Goal: Transaction & Acquisition: Purchase product/service

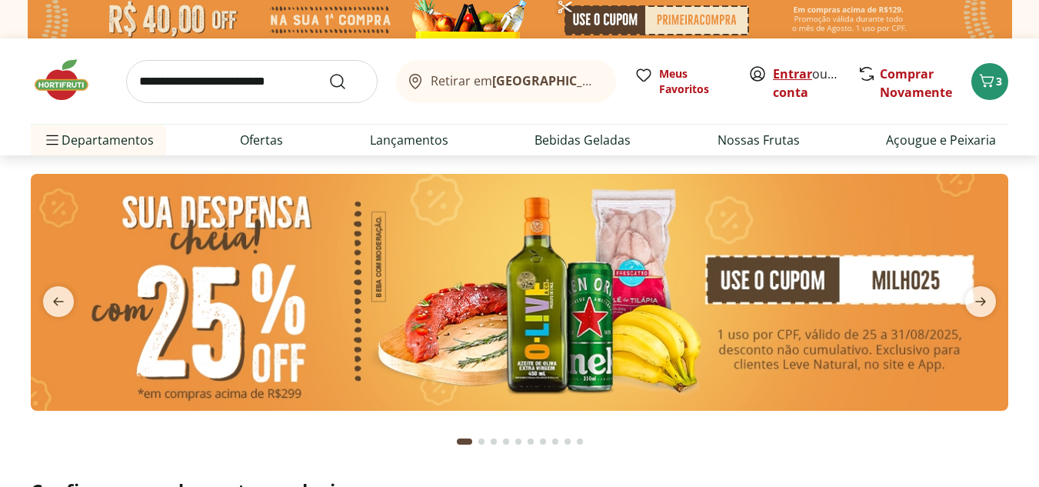
click at [801, 75] on link "Entrar" at bounding box center [792, 73] width 39 height 17
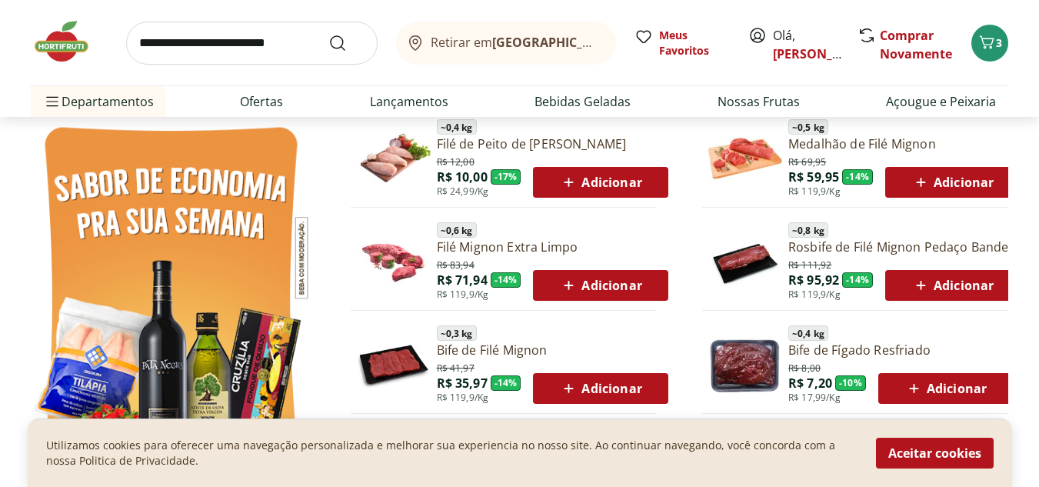
scroll to position [846, 0]
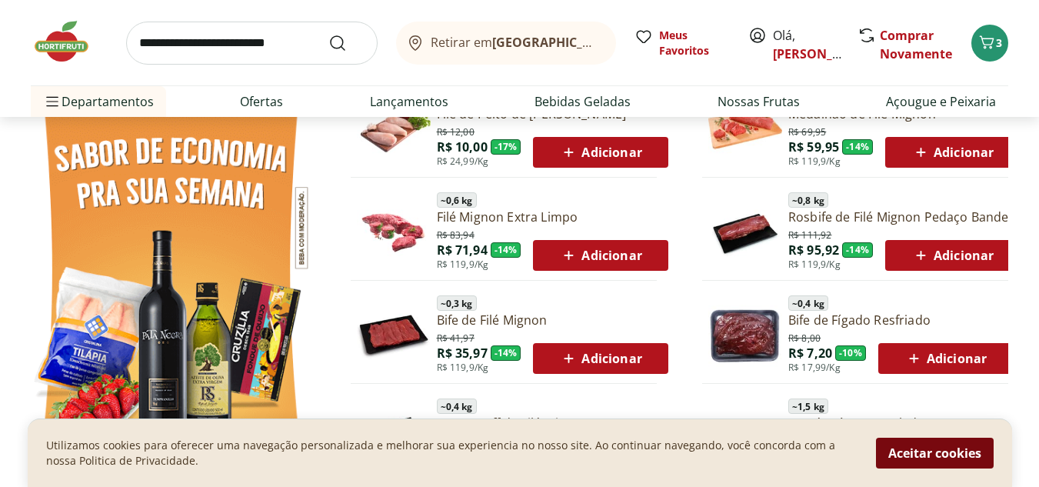
click at [905, 438] on button "Aceitar cookies" at bounding box center [935, 453] width 118 height 31
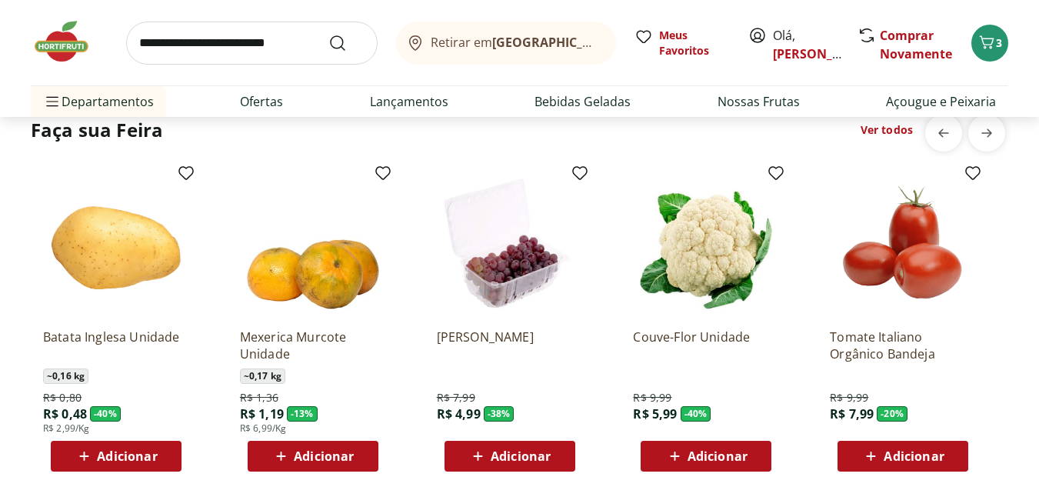
scroll to position [1153, 0]
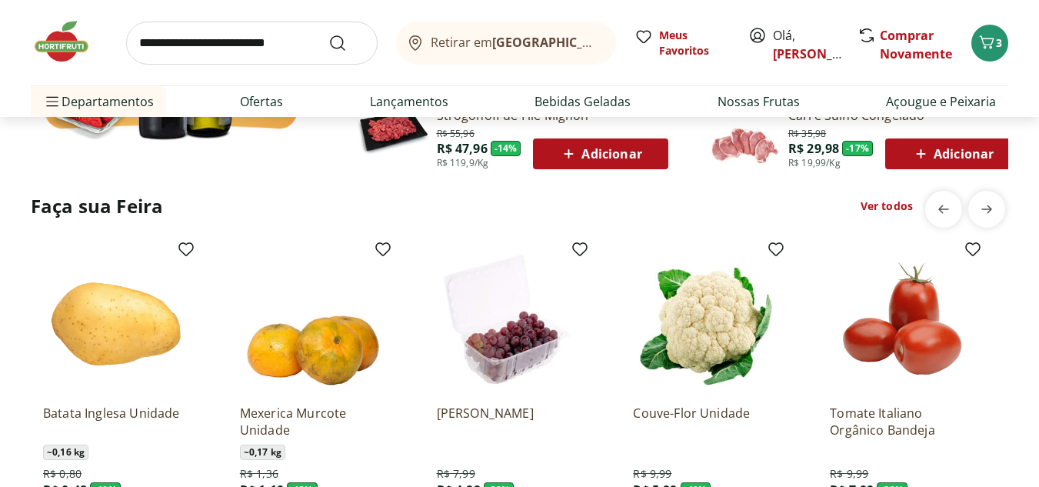
click at [886, 211] on link "Ver todos" at bounding box center [886, 205] width 52 height 15
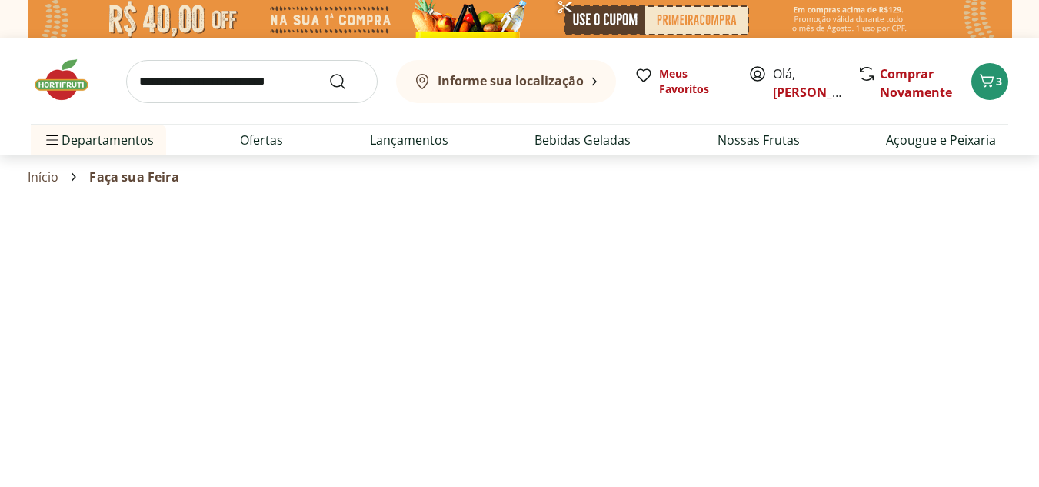
select select "**********"
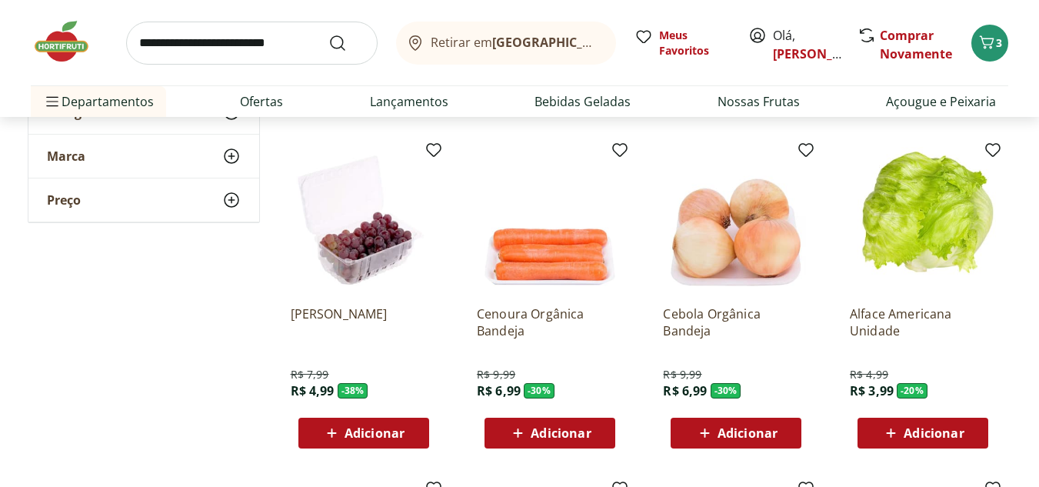
scroll to position [461, 0]
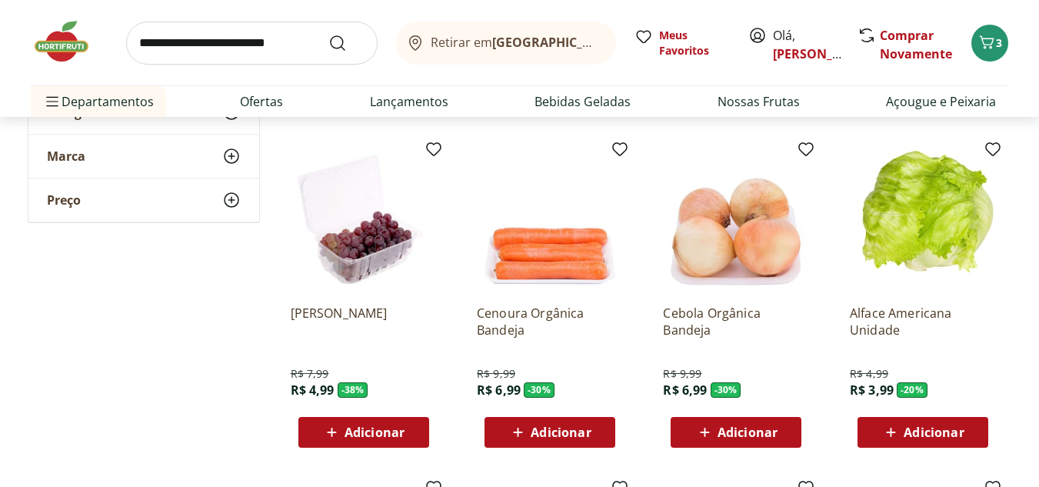
click at [970, 435] on div "Adicionar" at bounding box center [923, 432] width 106 height 28
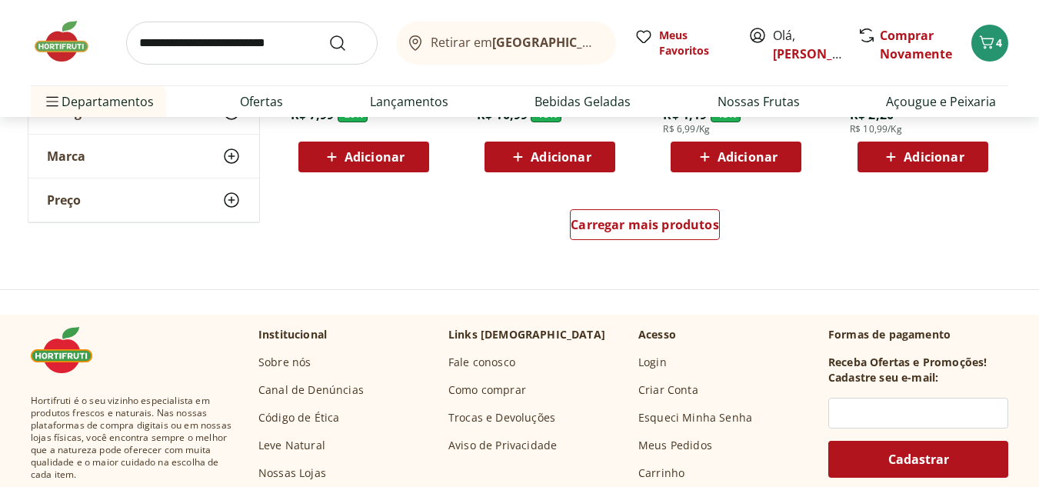
scroll to position [1077, 0]
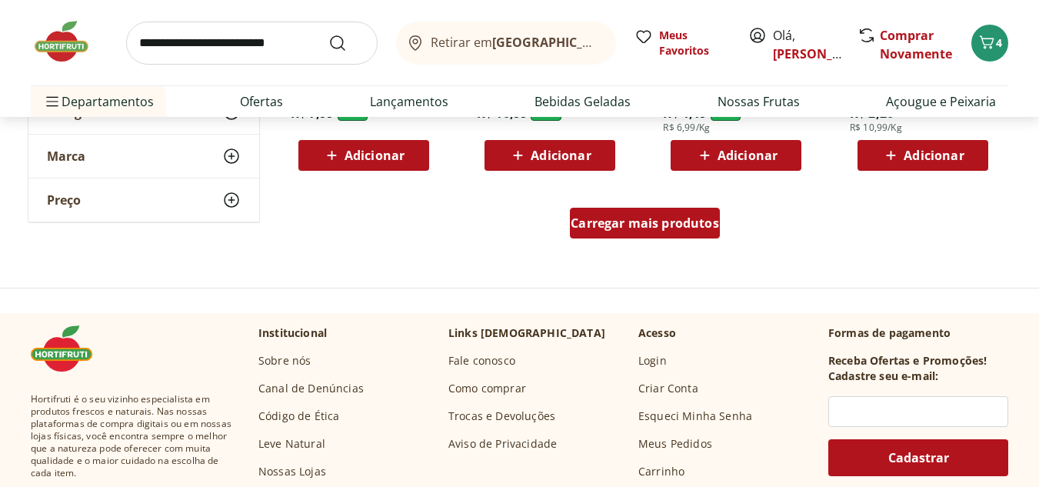
click at [647, 222] on span "Carregar mais produtos" at bounding box center [645, 223] width 148 height 12
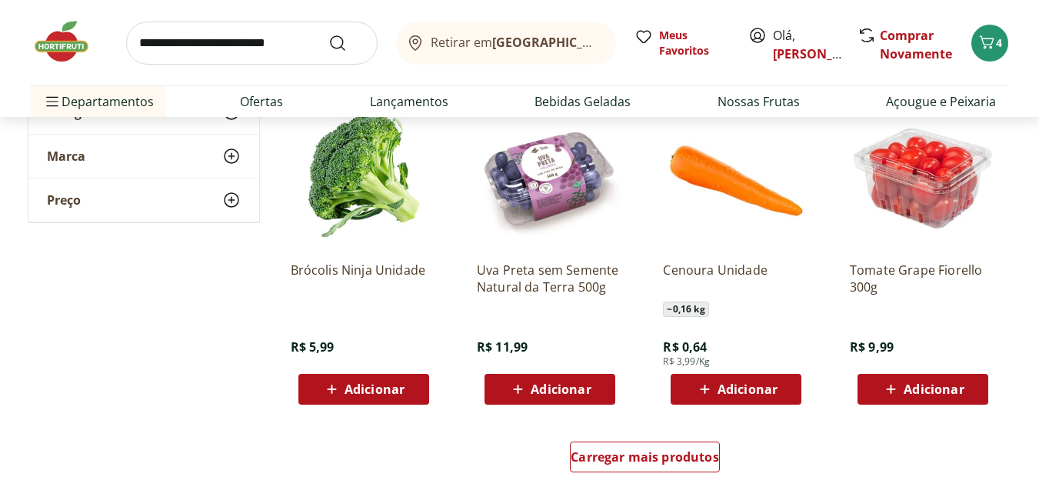
scroll to position [1922, 0]
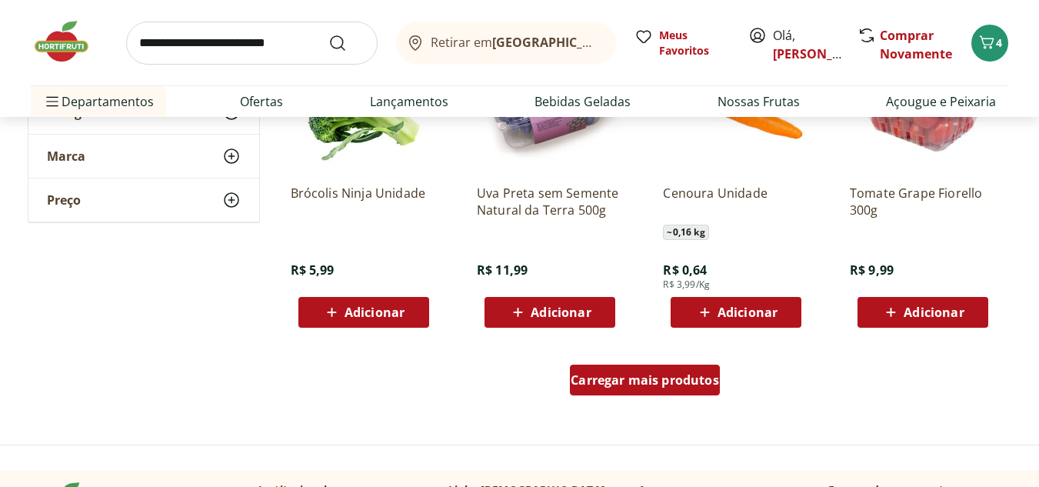
click at [686, 391] on div "Carregar mais produtos" at bounding box center [645, 379] width 150 height 31
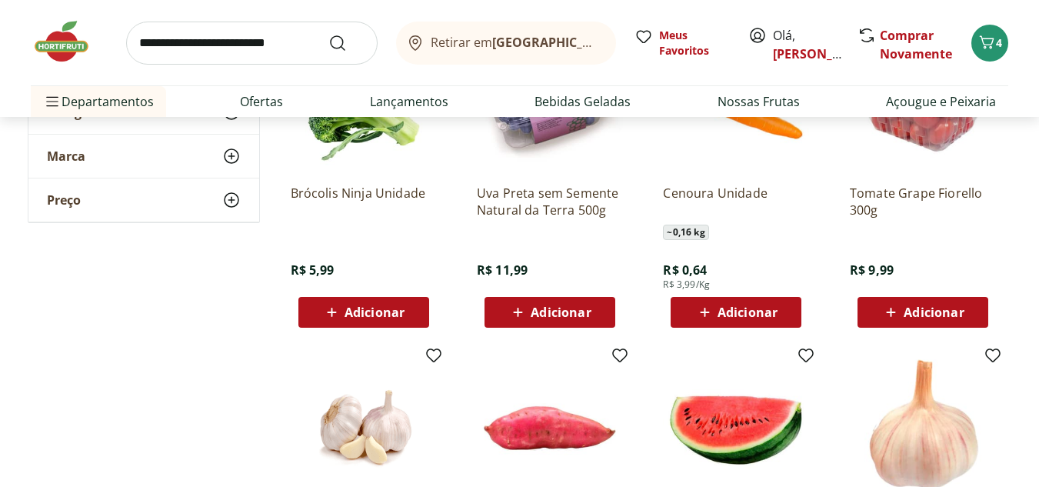
click at [754, 312] on span "Adicionar" at bounding box center [747, 312] width 60 height 12
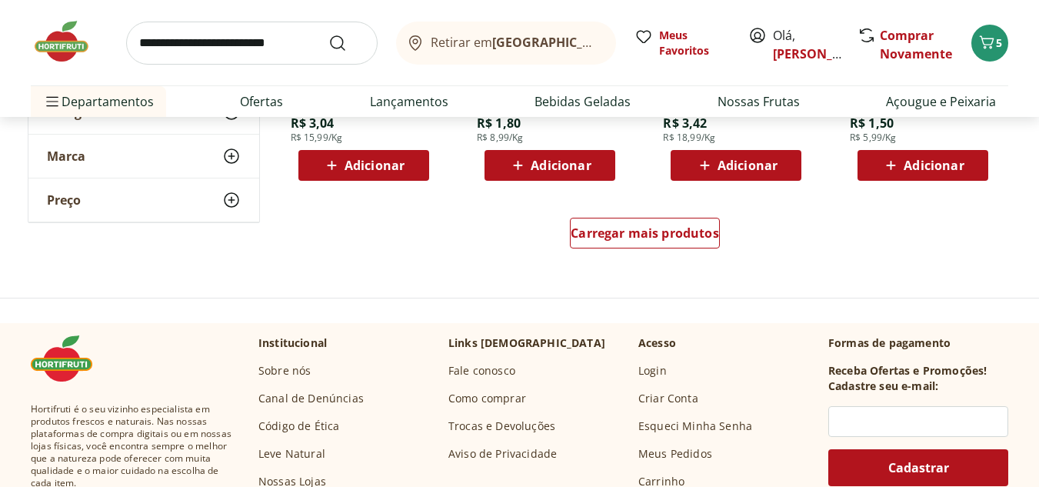
scroll to position [3076, 0]
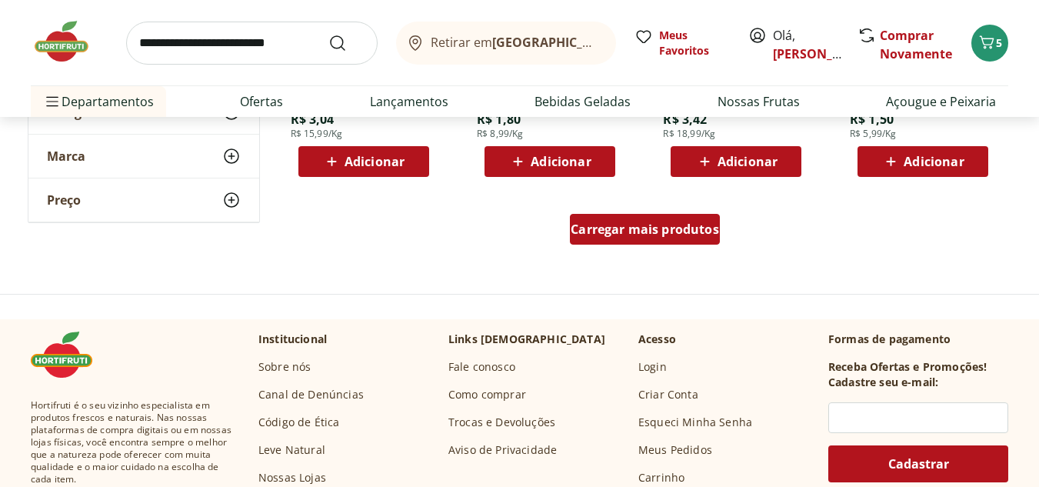
click at [655, 228] on span "Carregar mais produtos" at bounding box center [645, 229] width 148 height 12
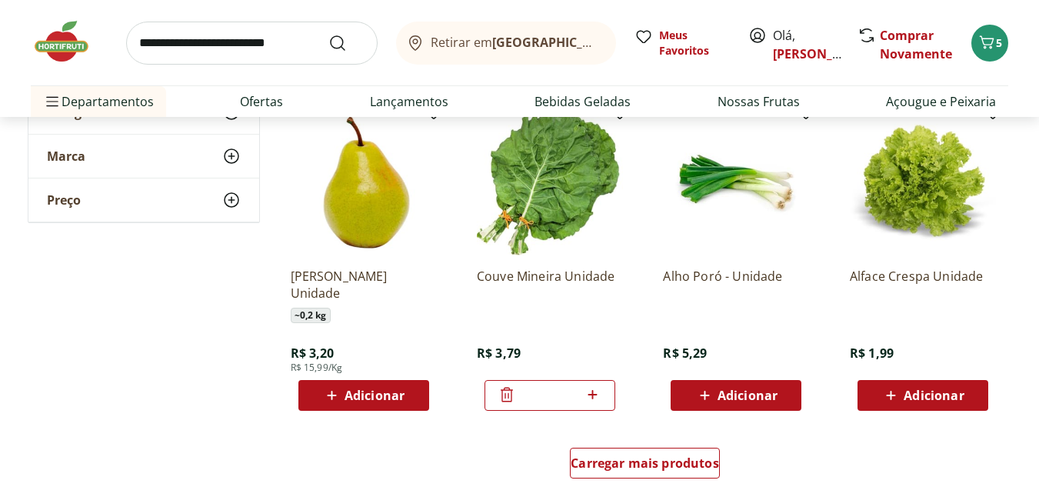
scroll to position [3922, 0]
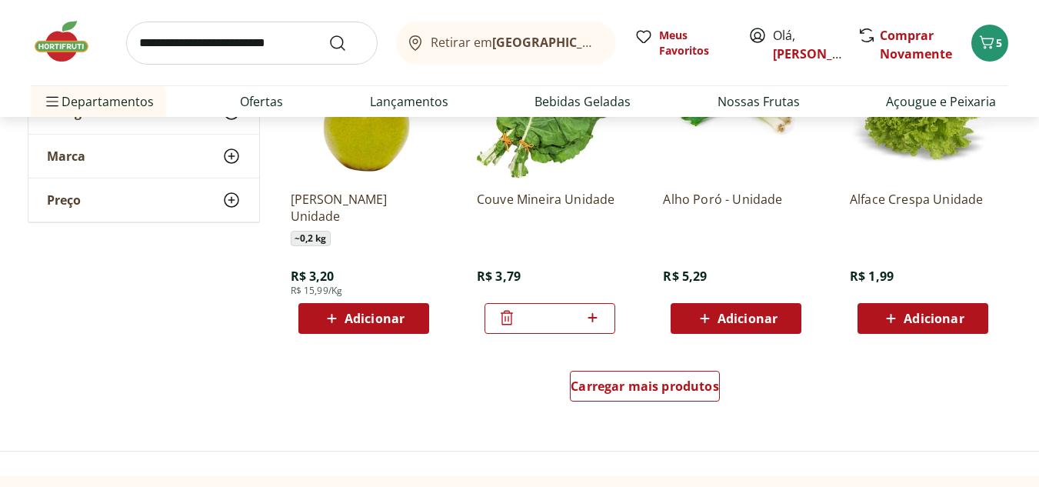
click at [508, 316] on icon at bounding box center [507, 317] width 18 height 18
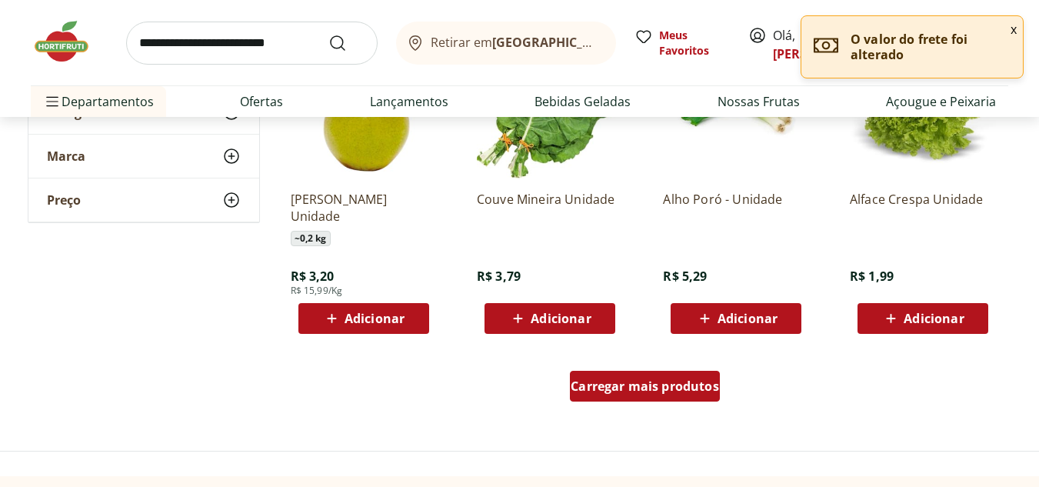
click at [661, 388] on span "Carregar mais produtos" at bounding box center [645, 386] width 148 height 12
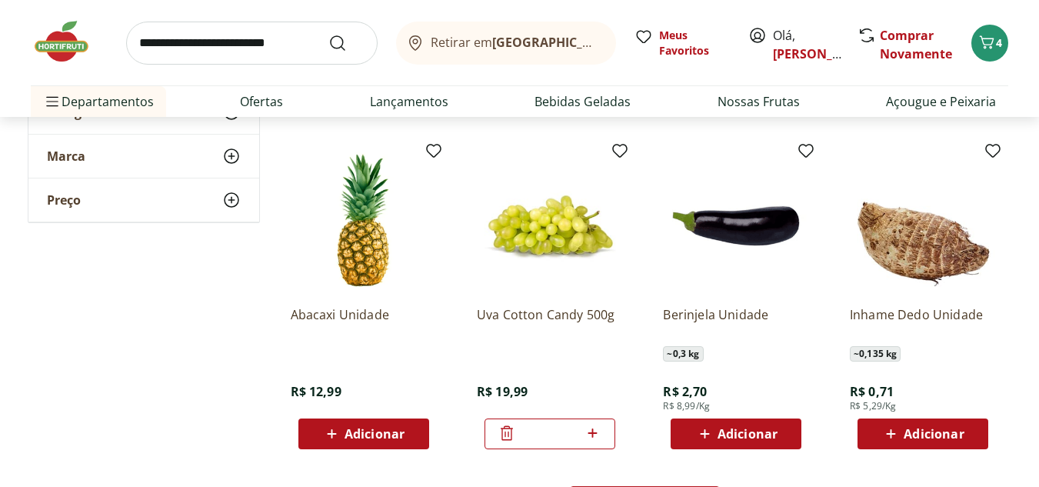
scroll to position [4845, 0]
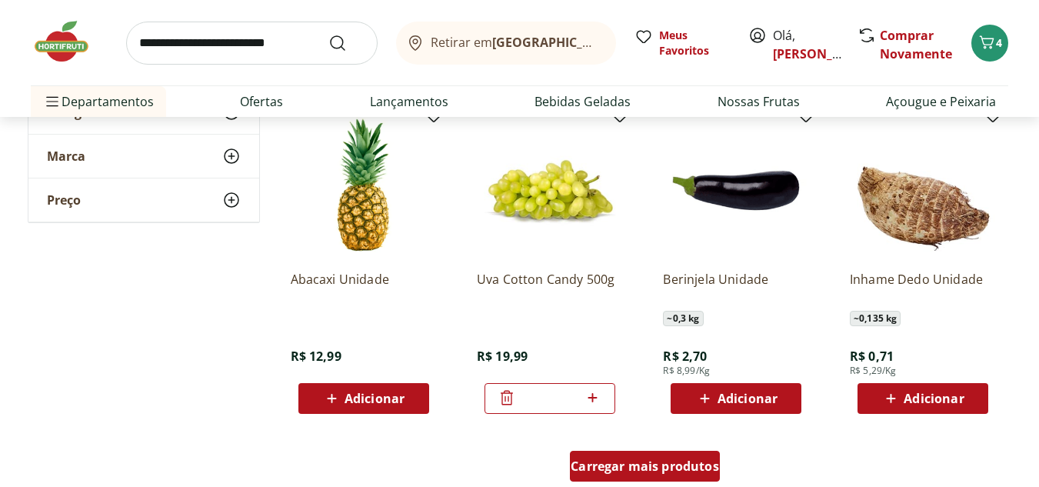
click at [660, 464] on span "Carregar mais produtos" at bounding box center [645, 466] width 148 height 12
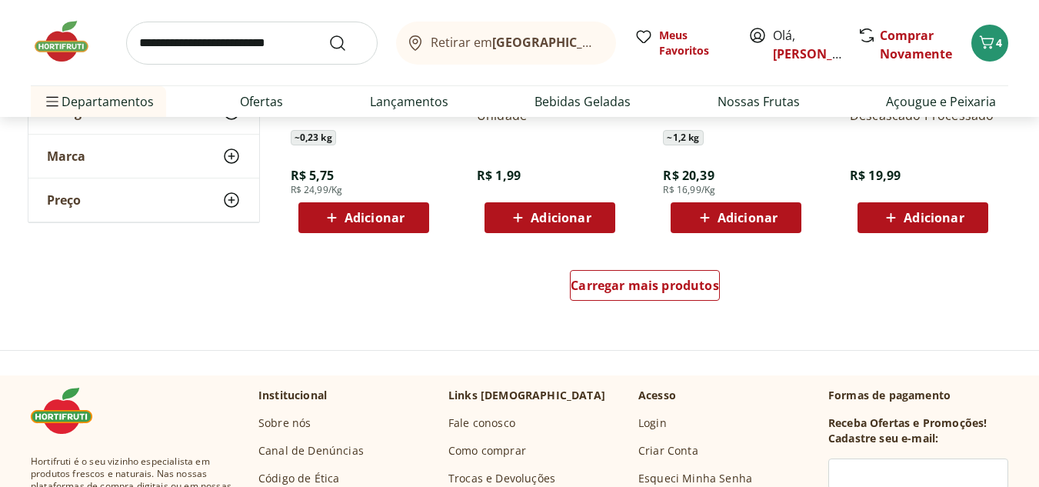
scroll to position [6075, 0]
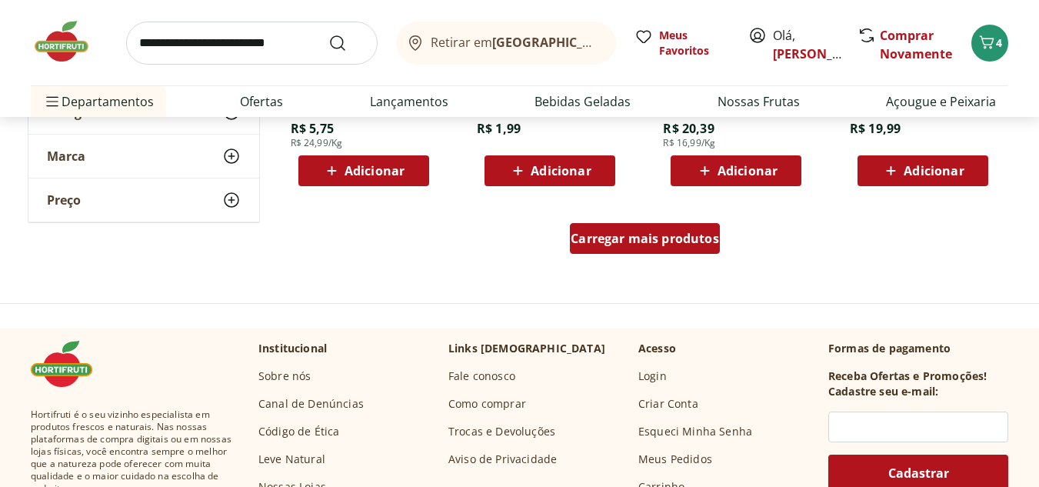
click at [674, 232] on span "Carregar mais produtos" at bounding box center [645, 238] width 148 height 12
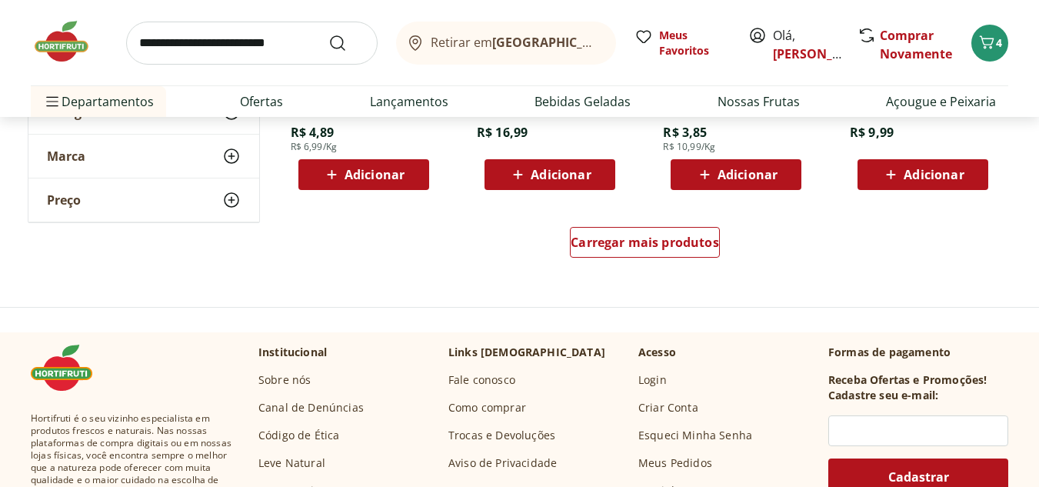
scroll to position [7075, 0]
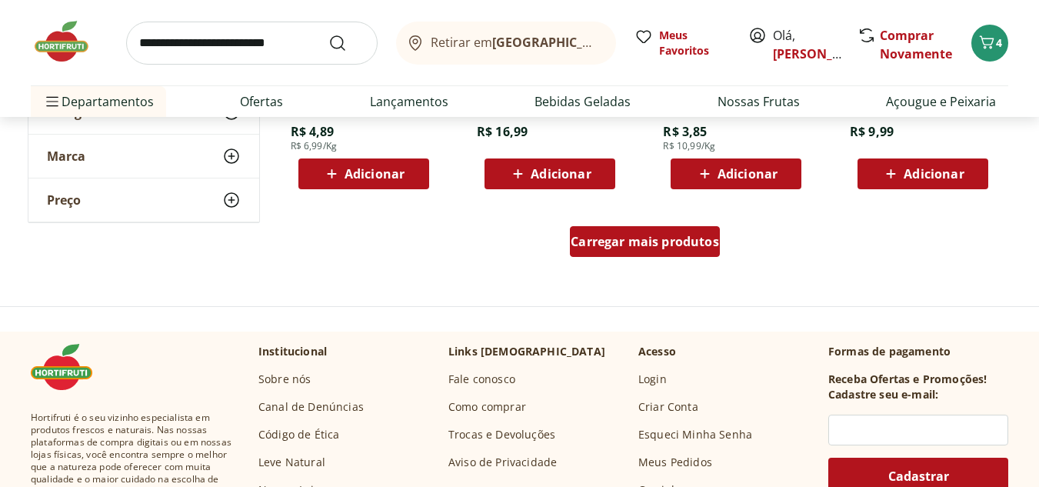
click at [673, 235] on span "Carregar mais produtos" at bounding box center [645, 241] width 148 height 12
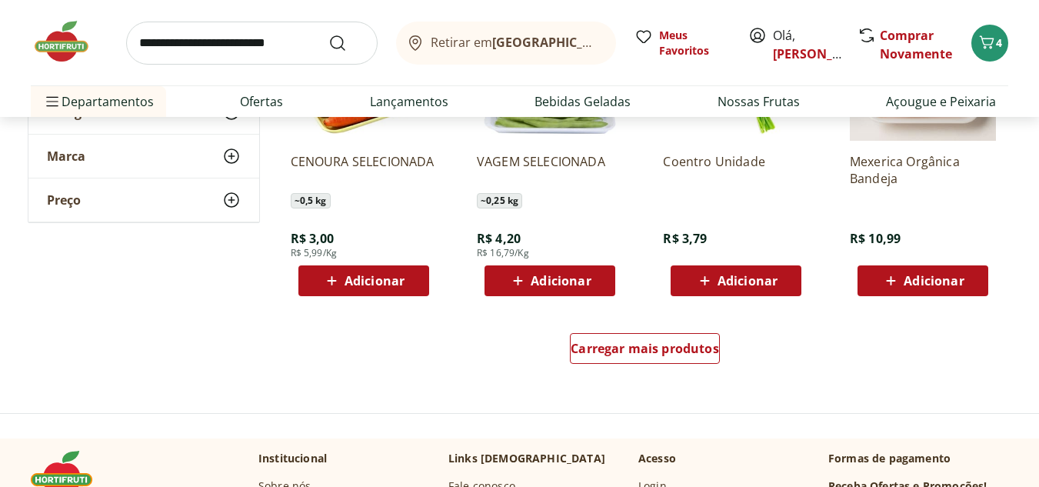
scroll to position [7997, 0]
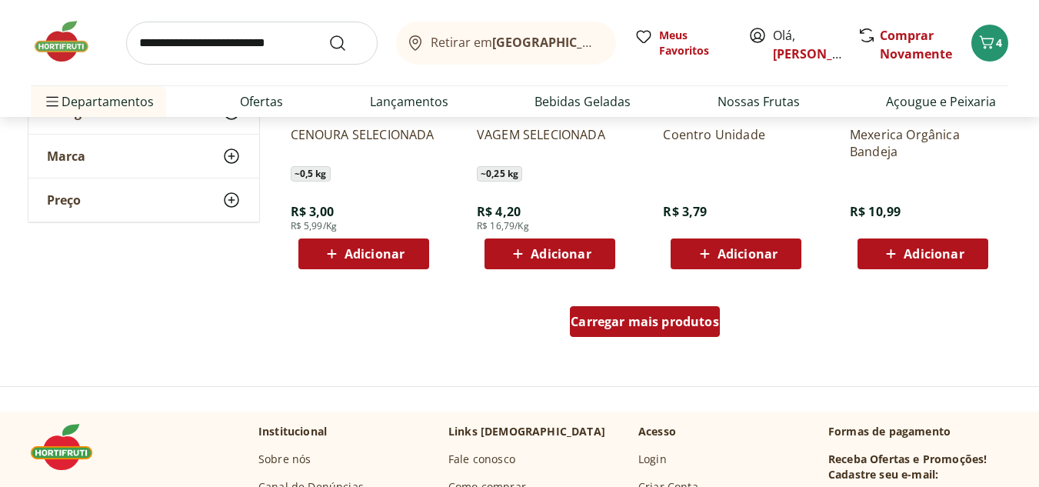
click at [621, 311] on div "Carregar mais produtos" at bounding box center [645, 321] width 150 height 31
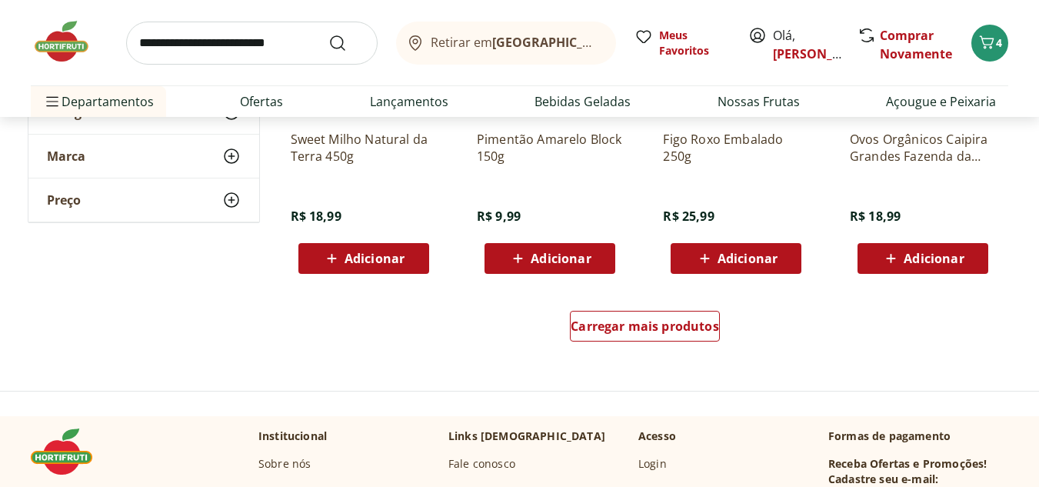
scroll to position [8997, 0]
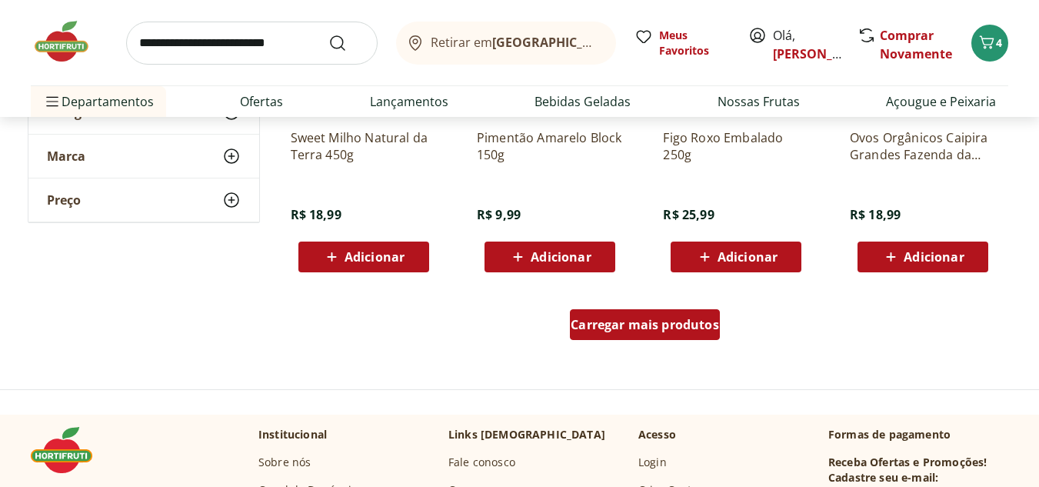
click at [640, 320] on span "Carregar mais produtos" at bounding box center [645, 324] width 148 height 12
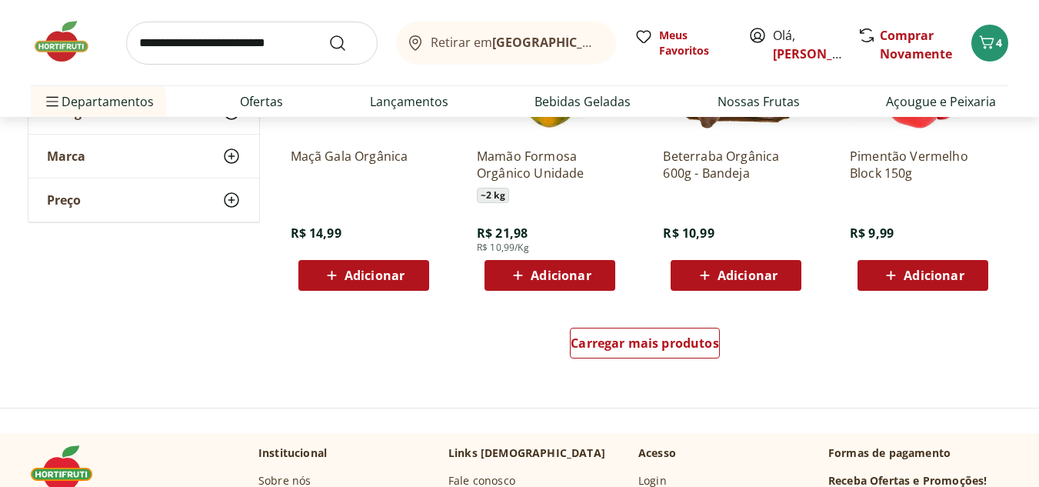
scroll to position [9997, 0]
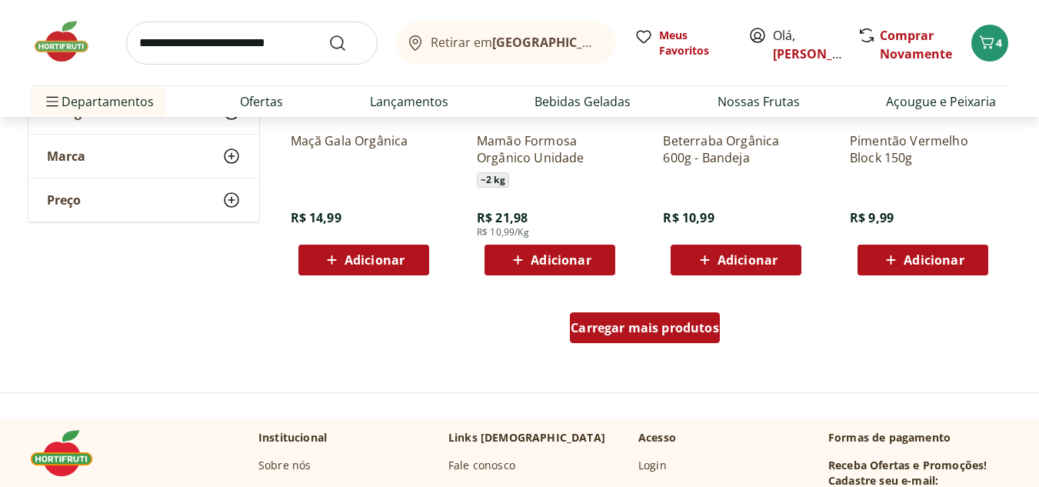
click at [594, 325] on span "Carregar mais produtos" at bounding box center [645, 327] width 148 height 12
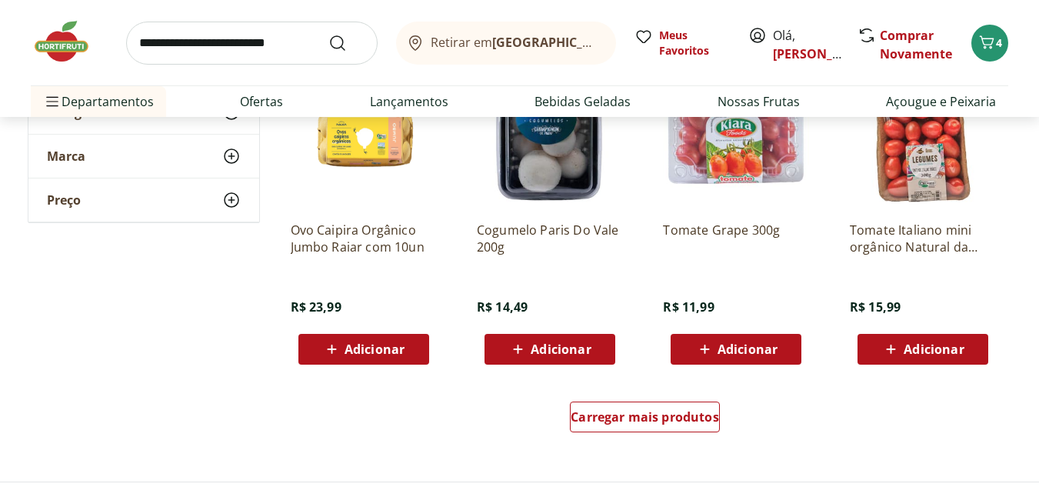
scroll to position [10920, 0]
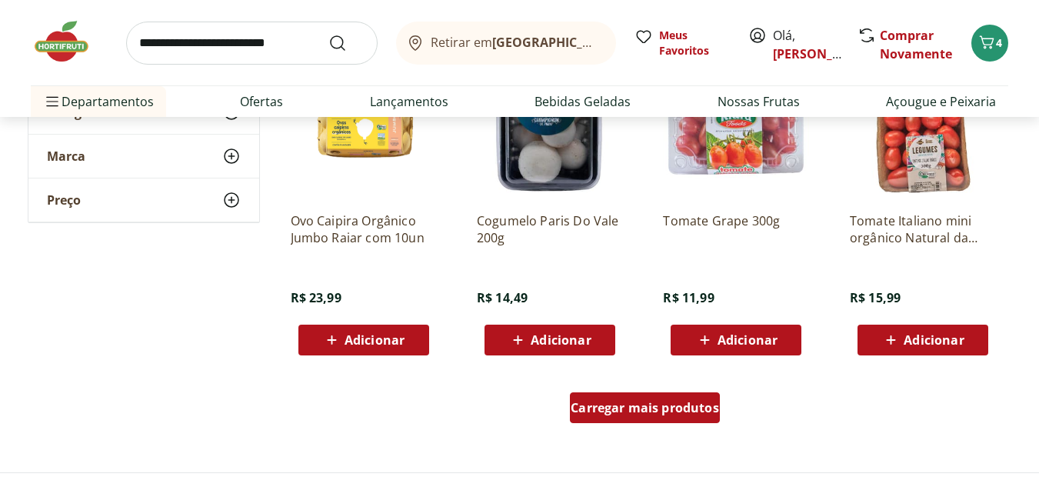
click at [634, 407] on span "Carregar mais produtos" at bounding box center [645, 407] width 148 height 12
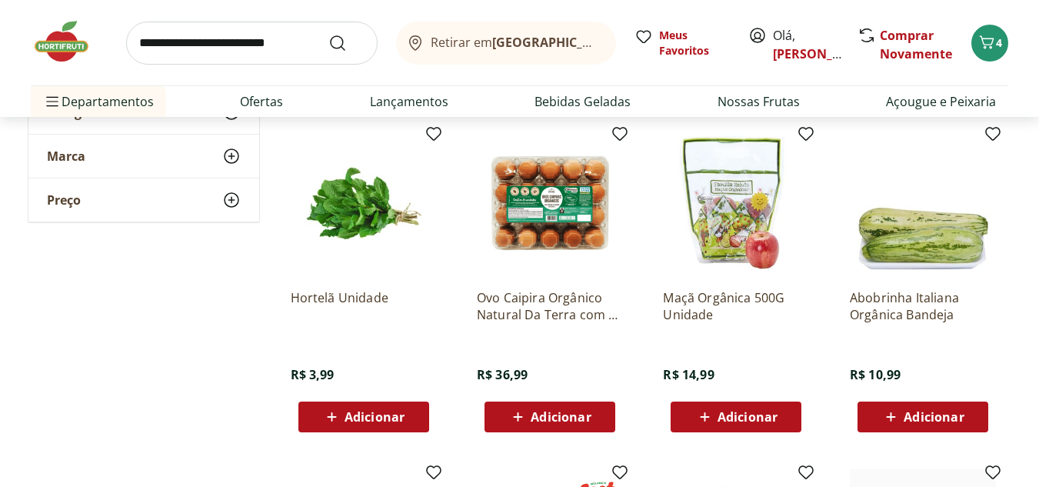
scroll to position [8920, 0]
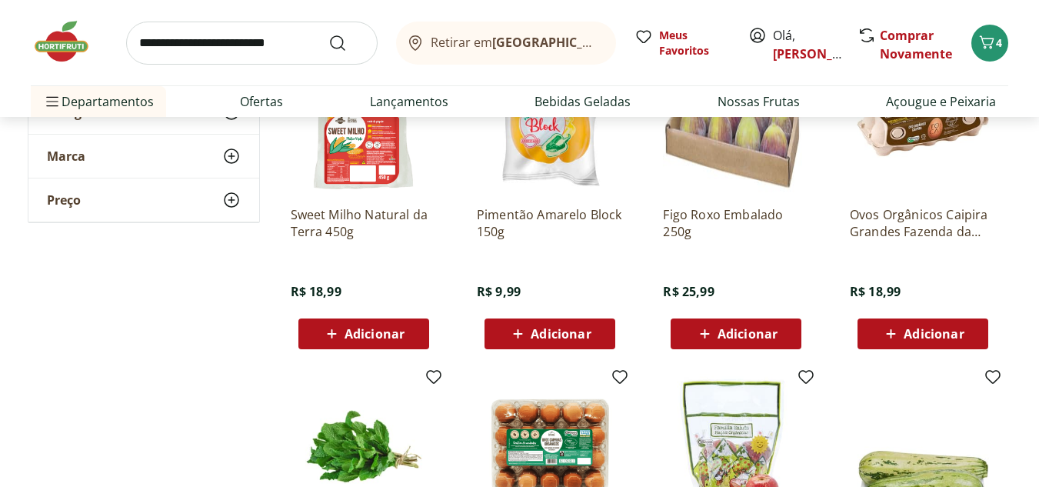
click at [50, 53] on img at bounding box center [69, 41] width 77 height 46
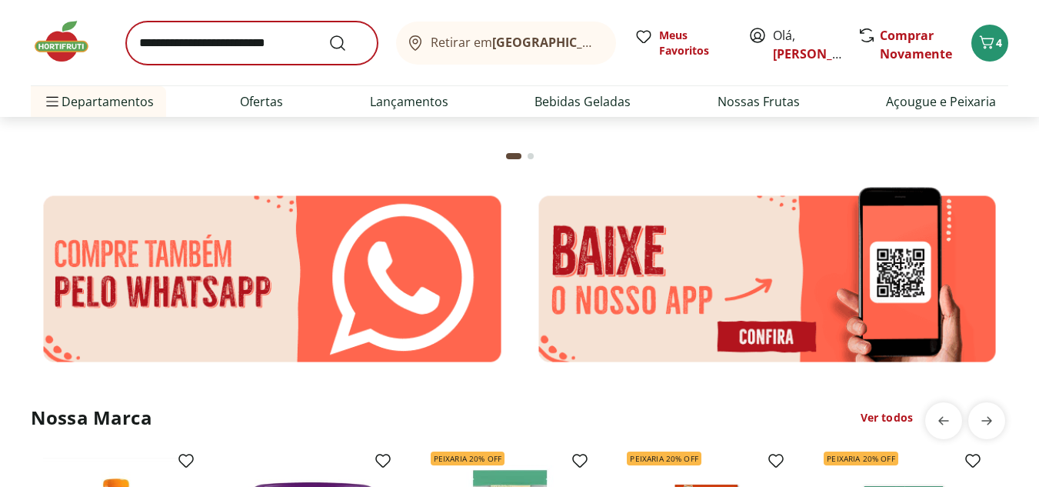
scroll to position [2384, 0]
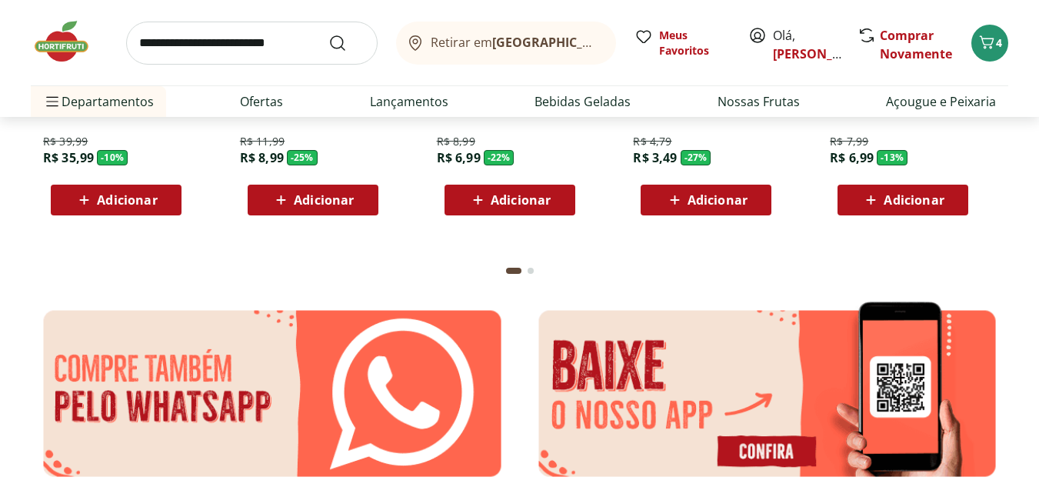
click at [295, 46] on input "search" at bounding box center [251, 43] width 251 height 43
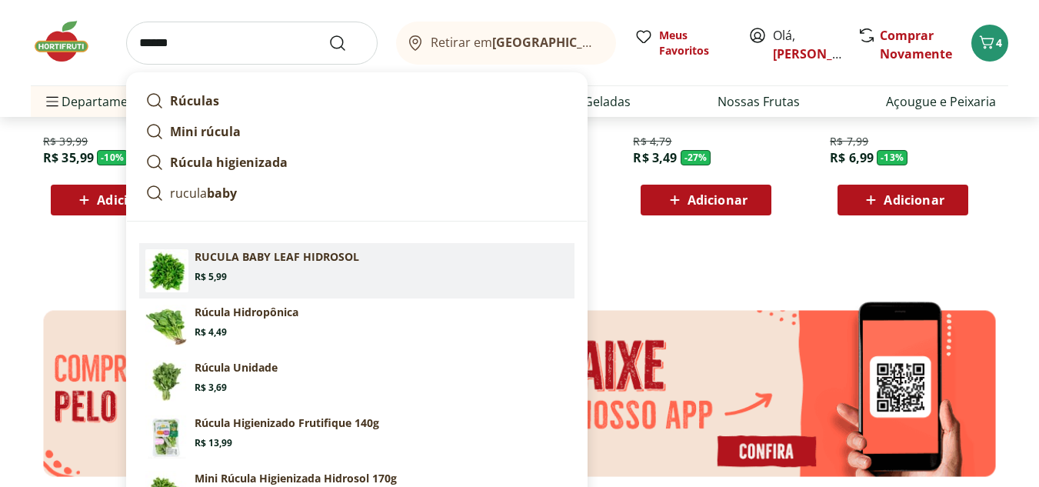
click at [287, 252] on p "RUCULA BABY LEAF HIDROSOL" at bounding box center [277, 256] width 165 height 15
type input "**********"
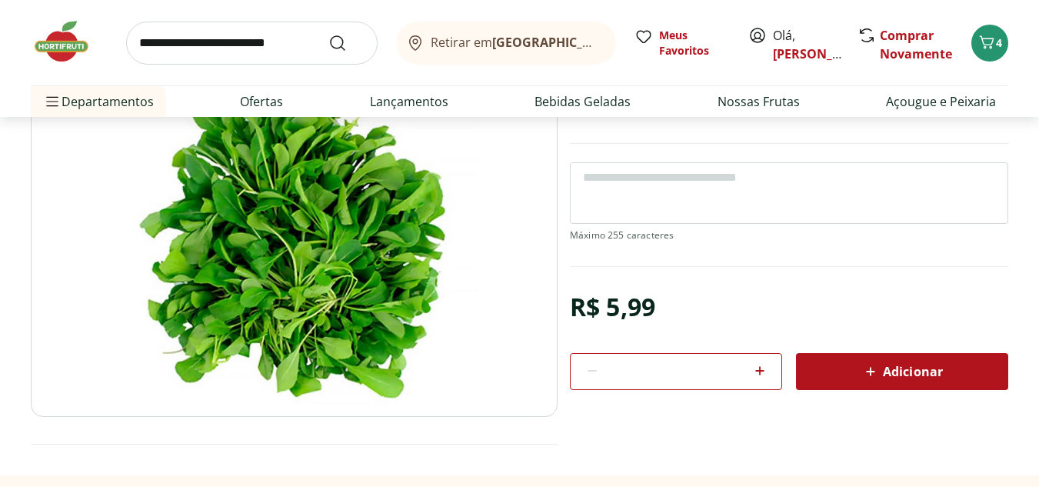
scroll to position [231, 0]
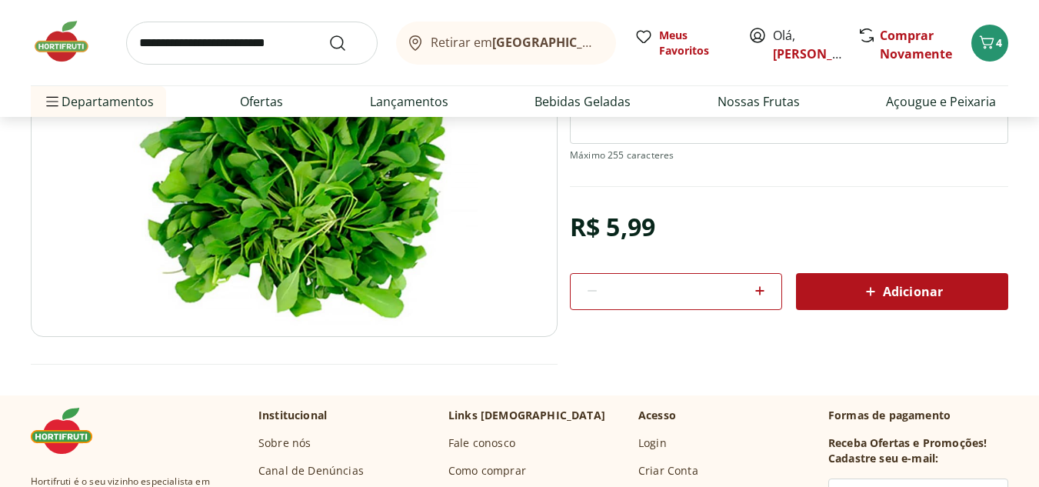
click at [906, 299] on span "Adicionar" at bounding box center [902, 291] width 82 height 18
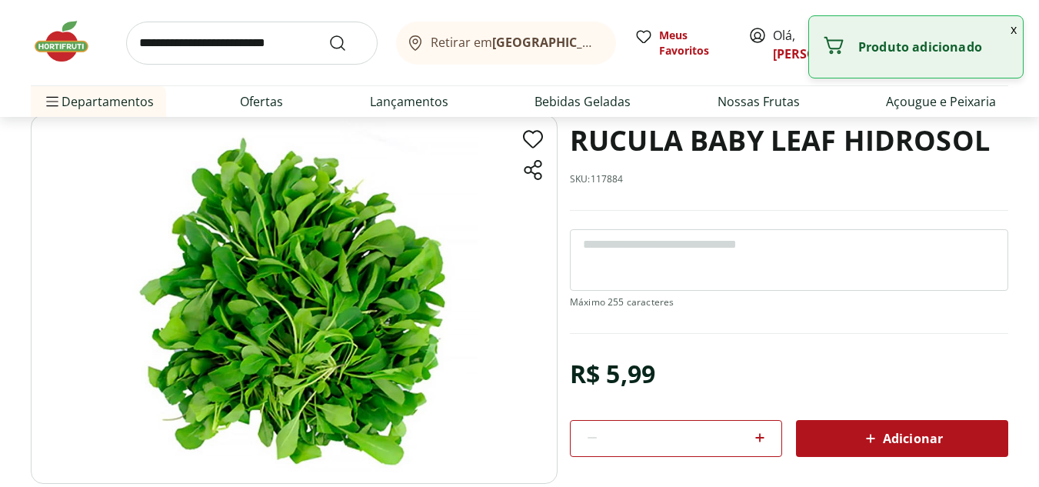
scroll to position [0, 0]
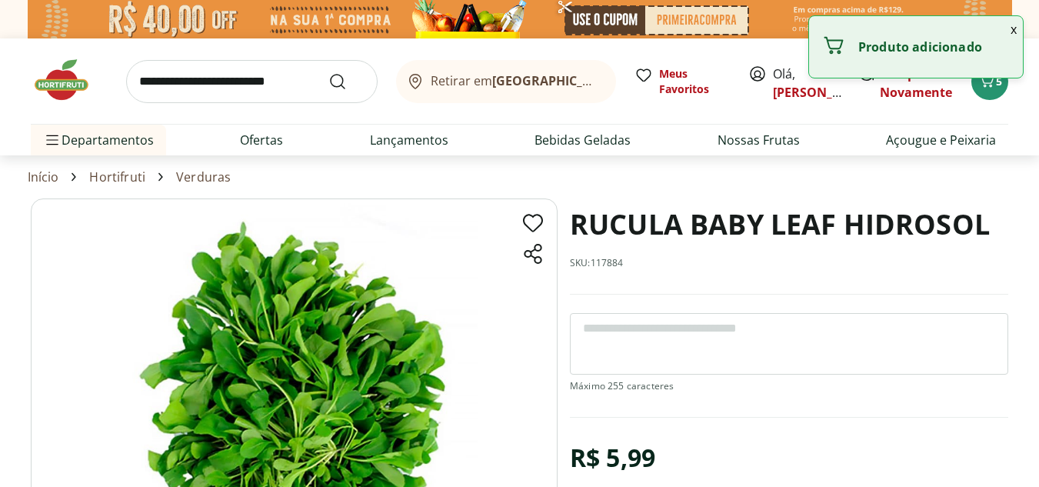
click at [268, 72] on input "search" at bounding box center [251, 81] width 251 height 43
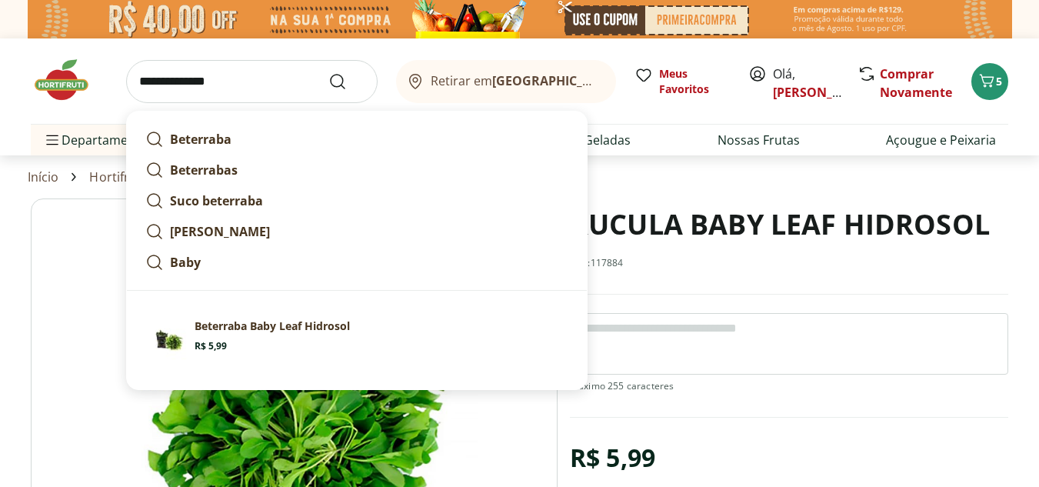
type input "**********"
click at [328, 72] on button "Submit Search" at bounding box center [346, 81] width 37 height 18
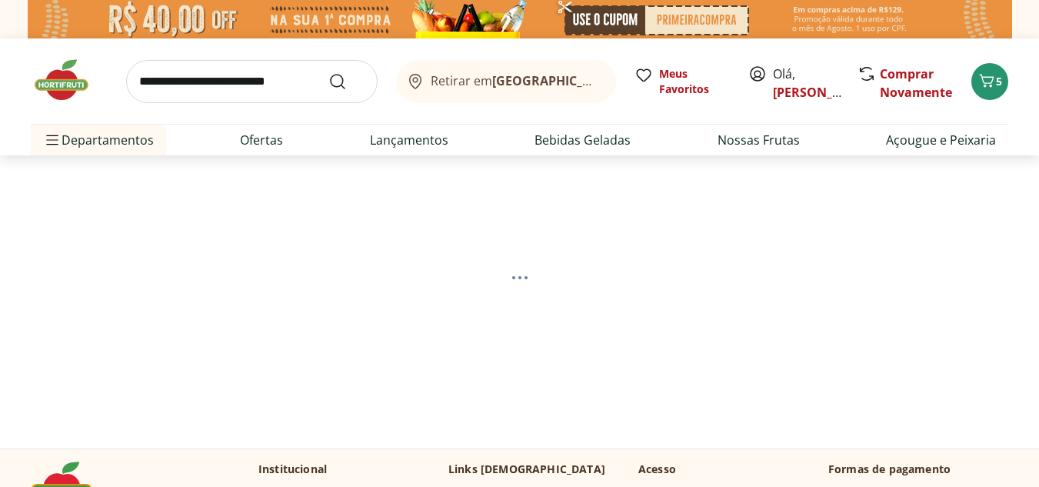
select select "**********"
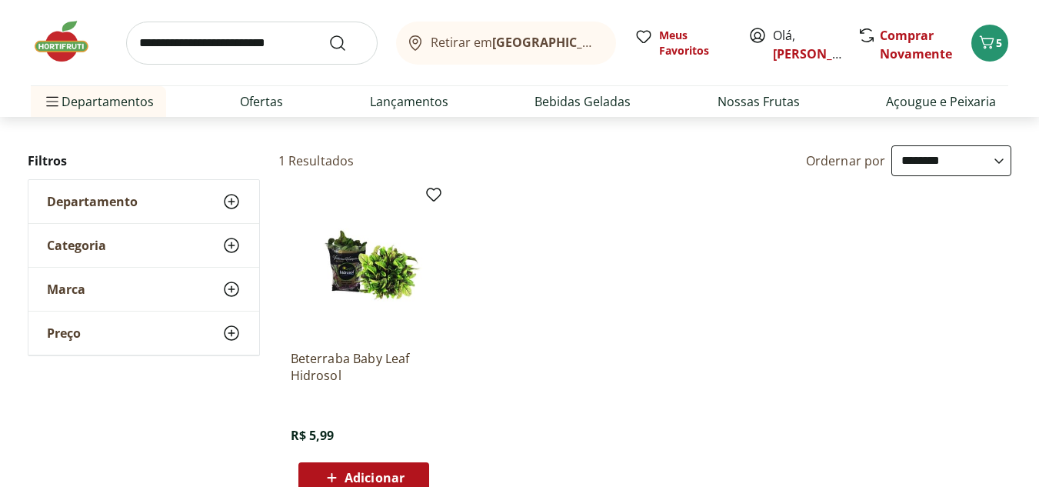
scroll to position [154, 0]
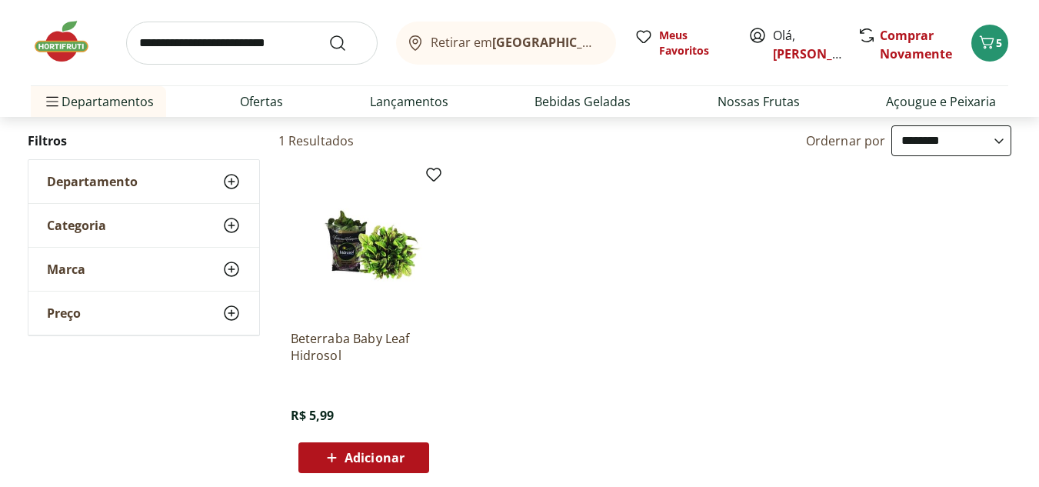
click at [401, 459] on span "Adicionar" at bounding box center [375, 457] width 60 height 12
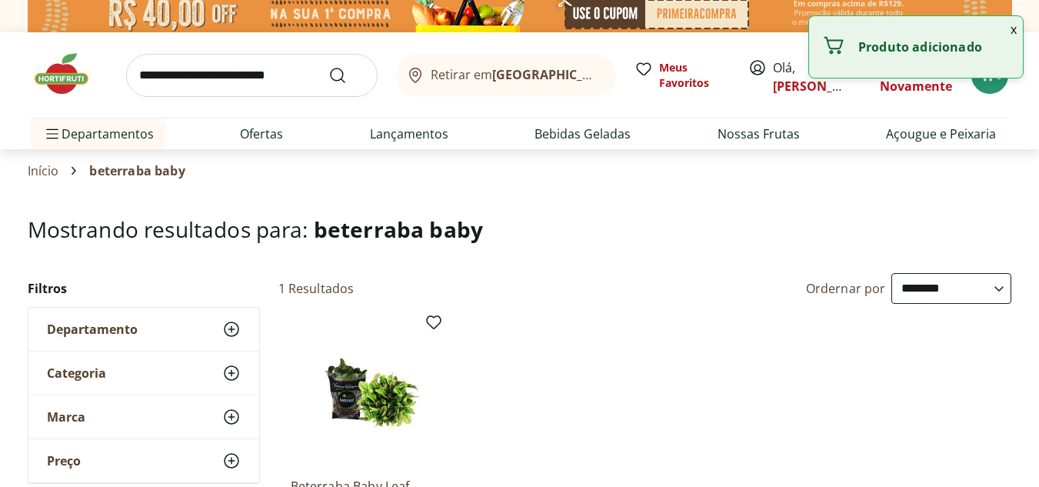
scroll to position [0, 0]
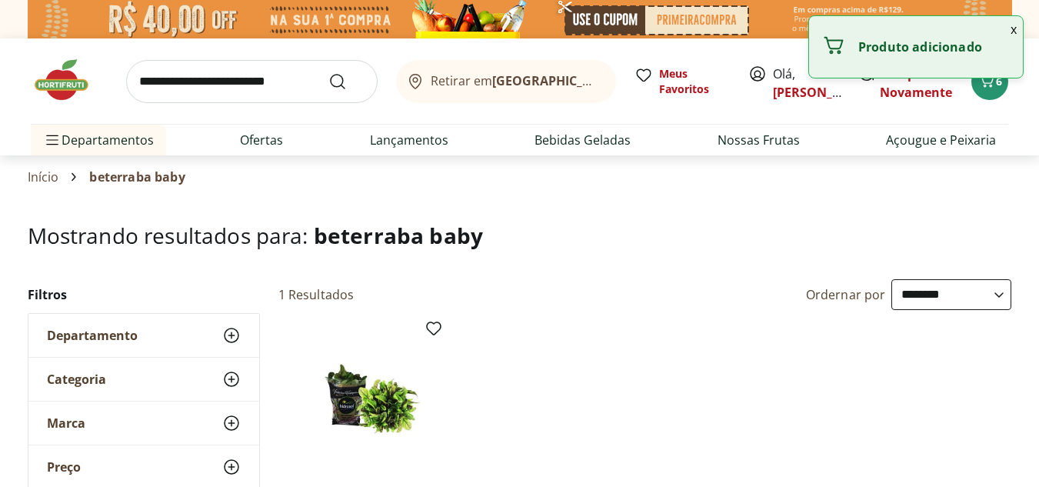
click at [210, 89] on input "search" at bounding box center [251, 81] width 251 height 43
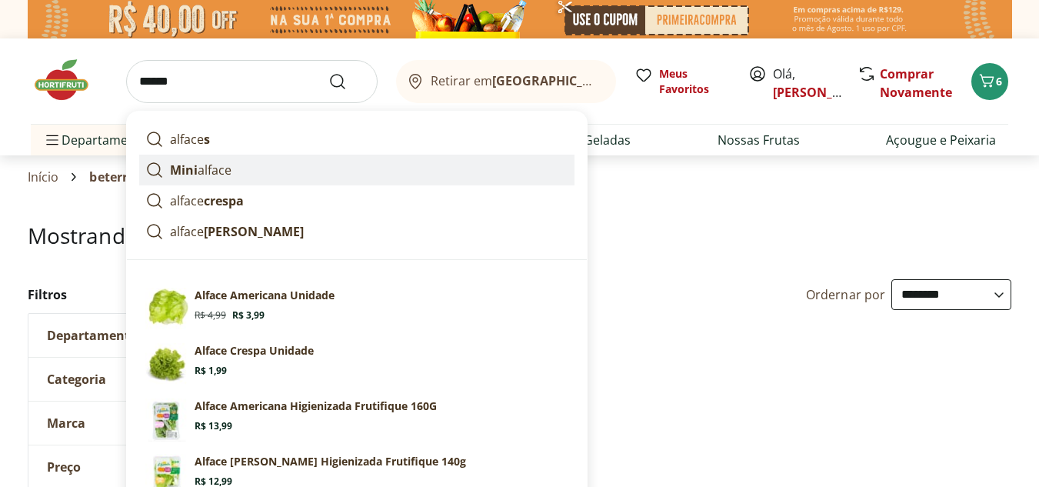
click at [207, 173] on p "Mini alface" at bounding box center [201, 170] width 62 height 18
type input "**********"
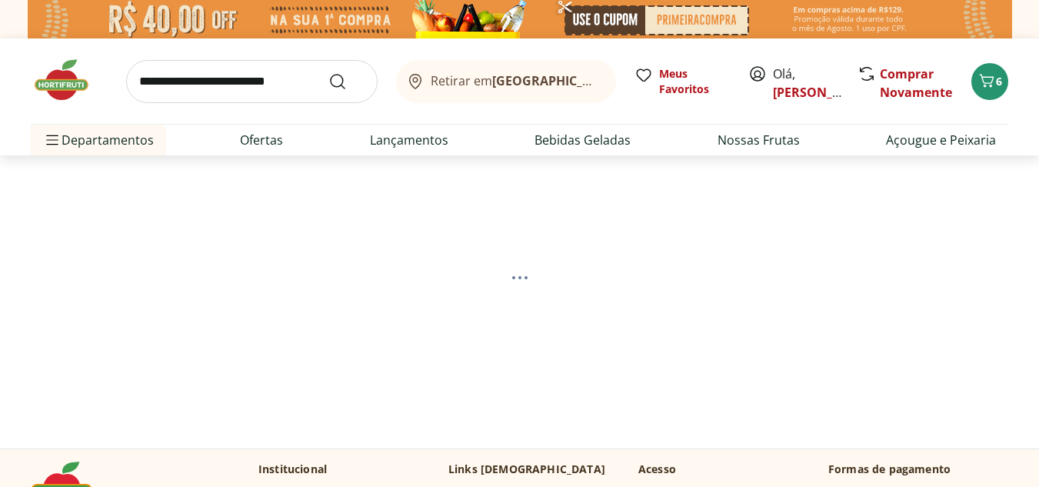
select select "**********"
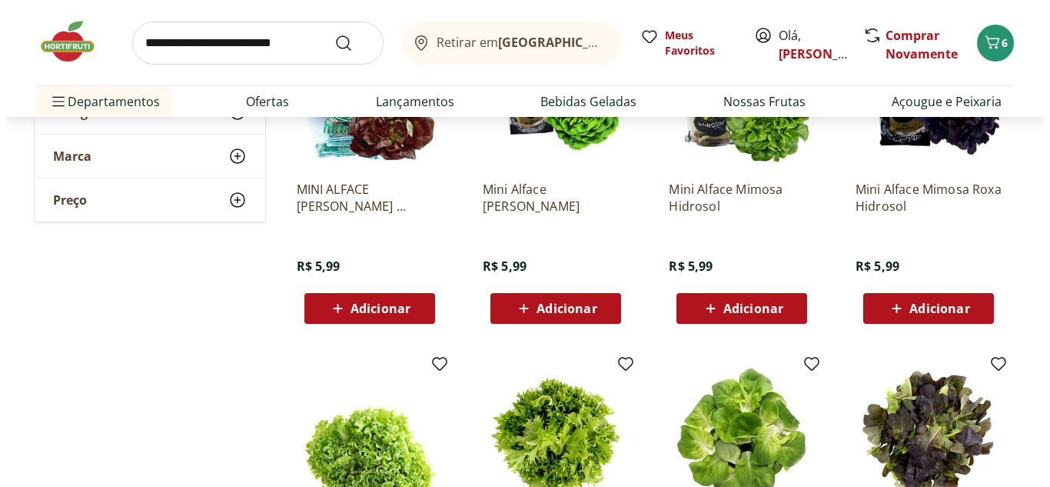
scroll to position [154, 0]
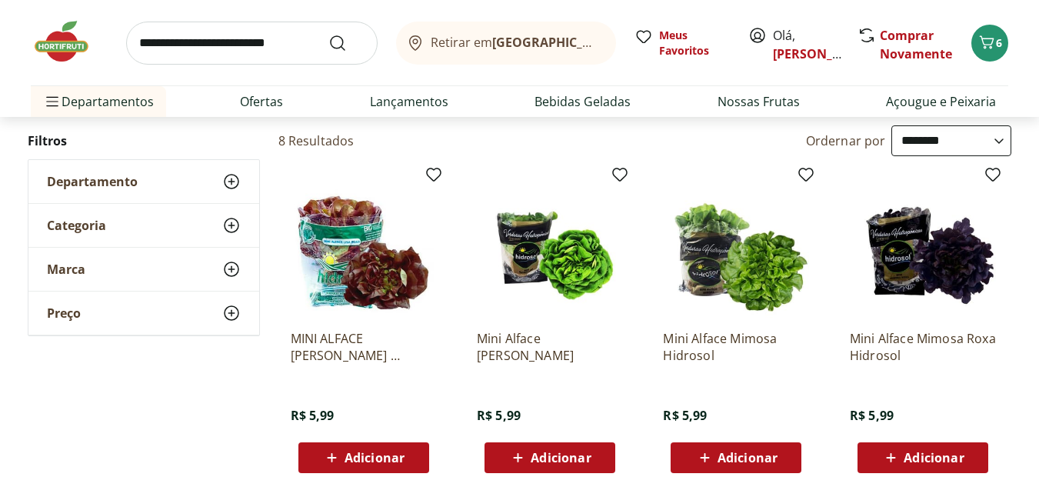
click at [918, 468] on div "Adicionar" at bounding box center [923, 458] width 106 height 28
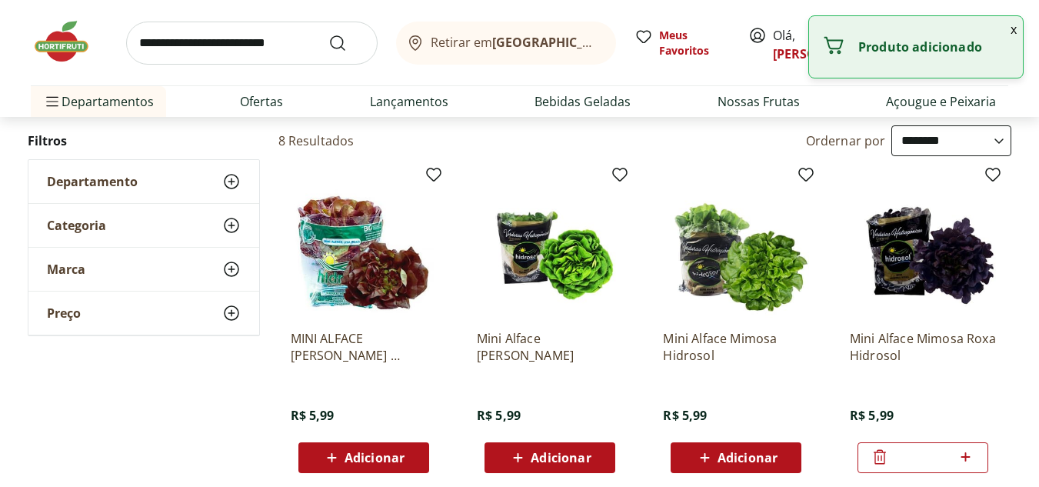
click at [716, 459] on span "Adicionar" at bounding box center [736, 457] width 82 height 18
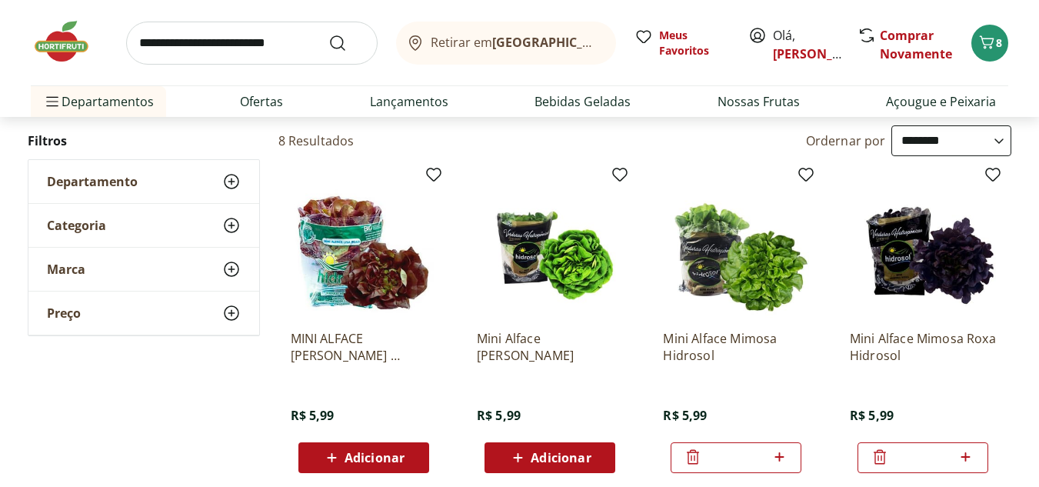
click at [1011, 28] on div "Retirar em Rio de Janeiro/RJ Meus Favoritos Olá, Luiz Comprar Novamente 8 Depar…" at bounding box center [519, 58] width 1039 height 117
click at [989, 45] on icon "Carrinho" at bounding box center [986, 42] width 18 height 18
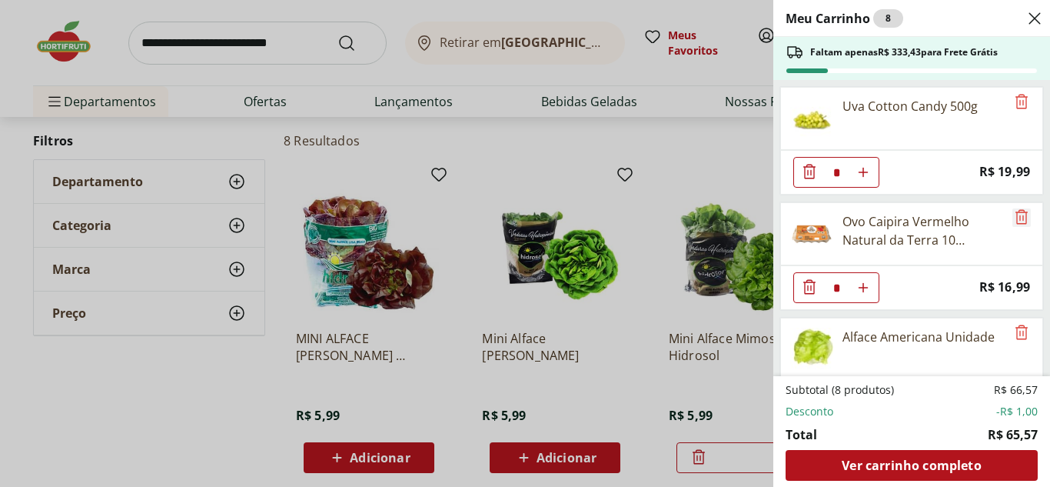
click at [1016, 223] on icon "Remove" at bounding box center [1022, 217] width 18 height 18
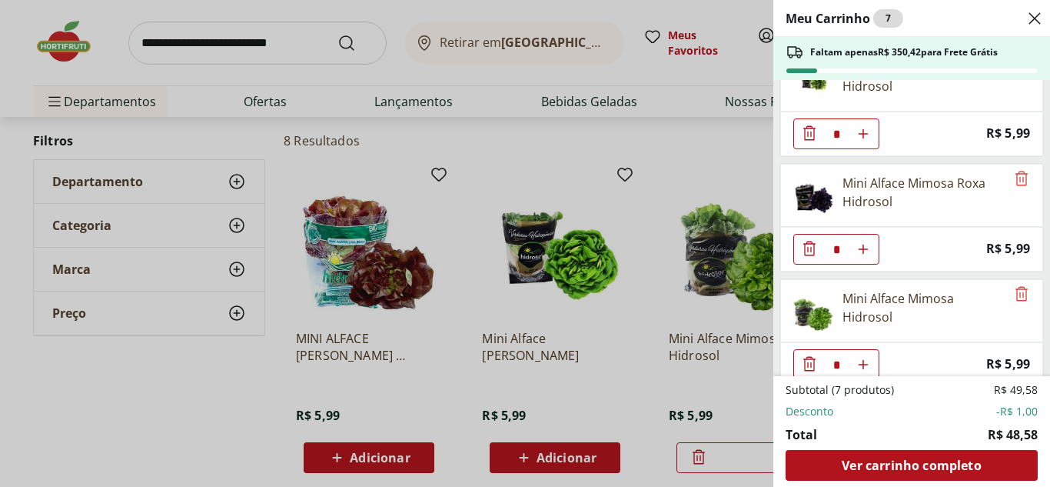
scroll to position [518, 0]
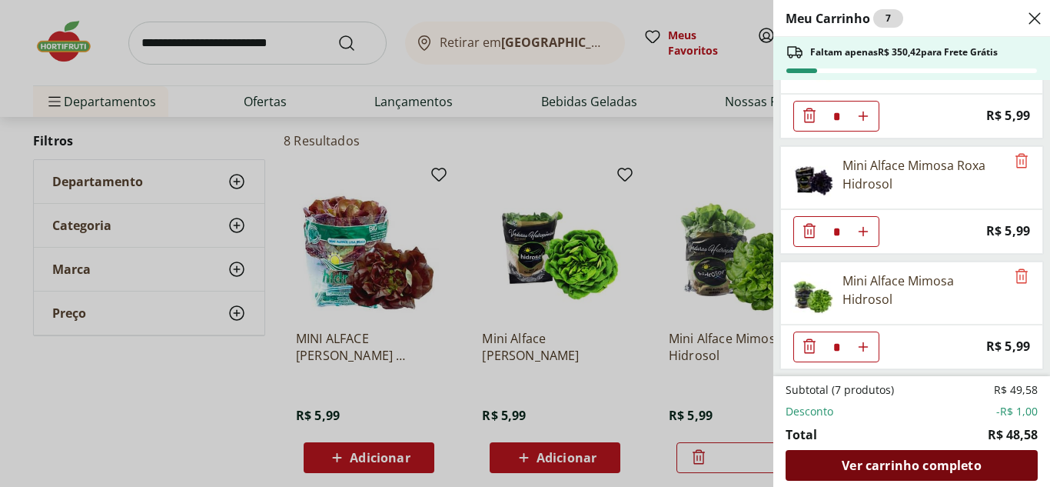
click at [932, 463] on span "Ver carrinho completo" at bounding box center [911, 465] width 139 height 12
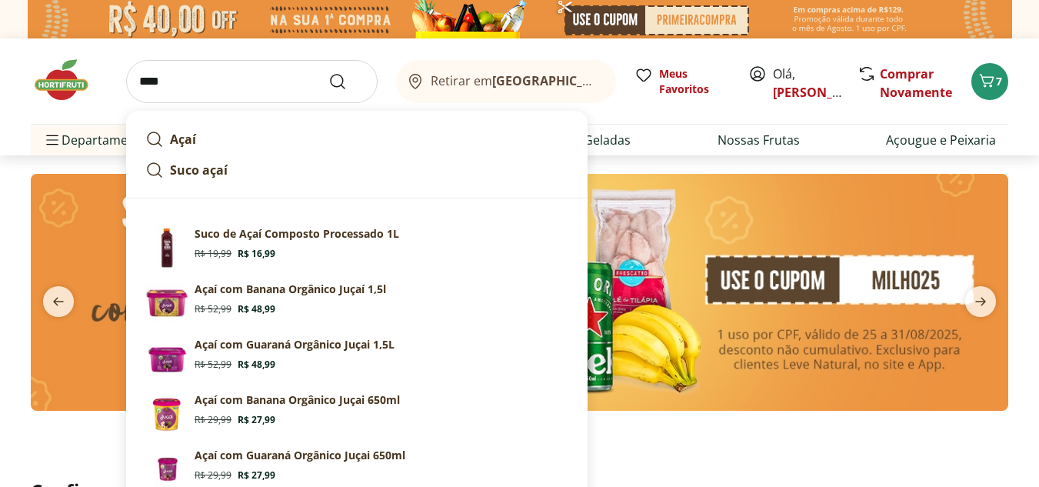
type input "****"
click at [328, 72] on button "Submit Search" at bounding box center [346, 81] width 37 height 18
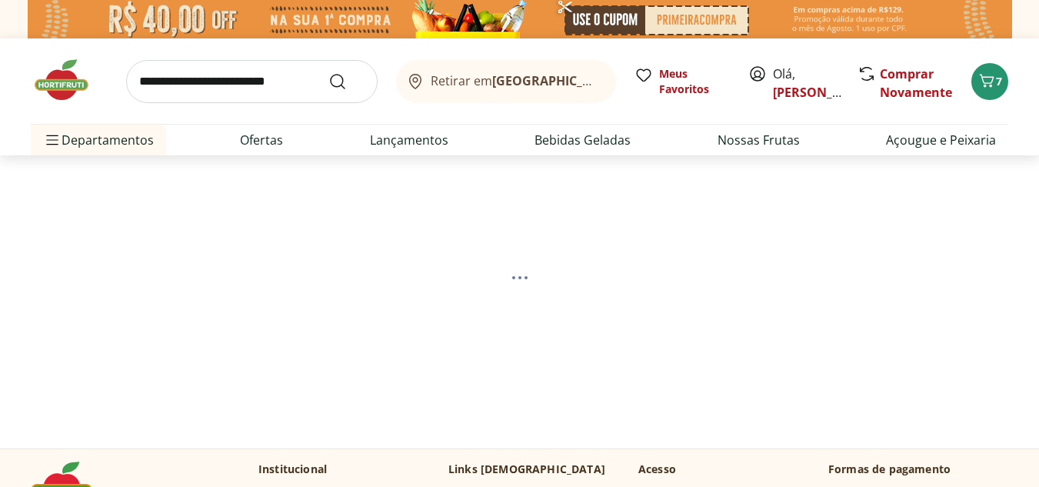
select select "**********"
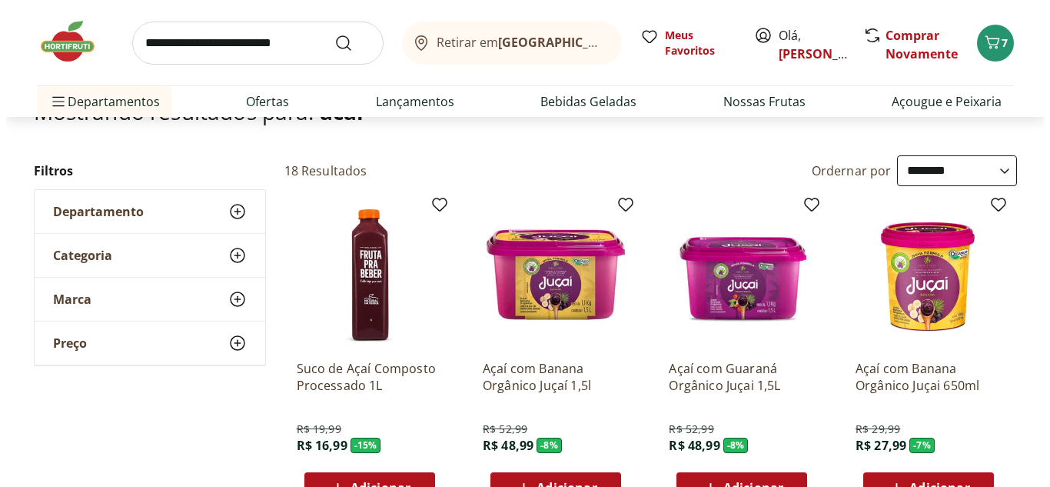
scroll to position [154, 0]
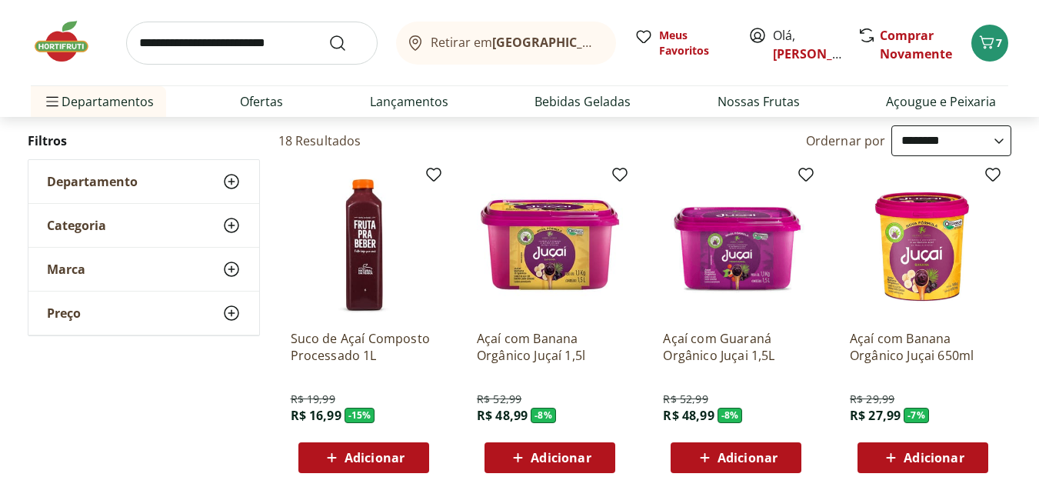
click at [385, 459] on span "Adicionar" at bounding box center [375, 457] width 60 height 12
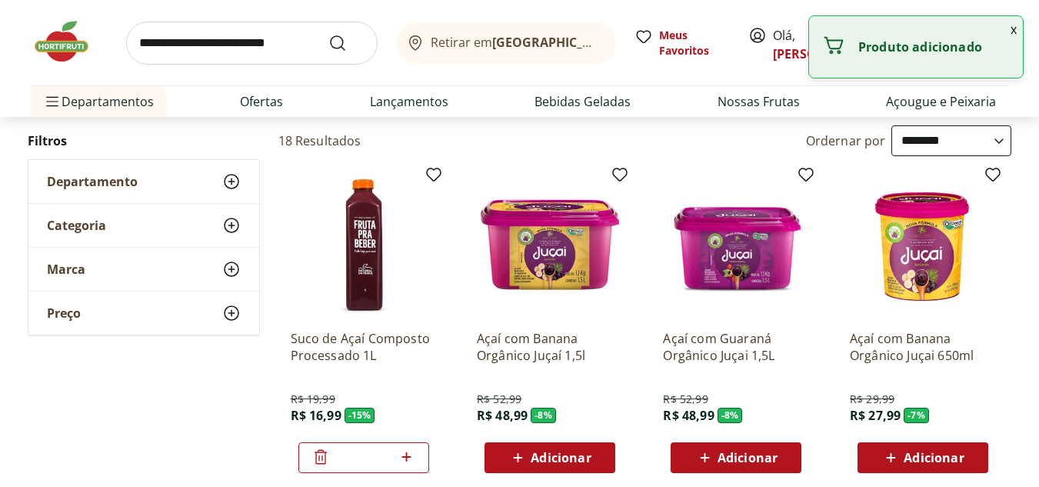
click at [1014, 34] on button "x" at bounding box center [1013, 29] width 18 height 26
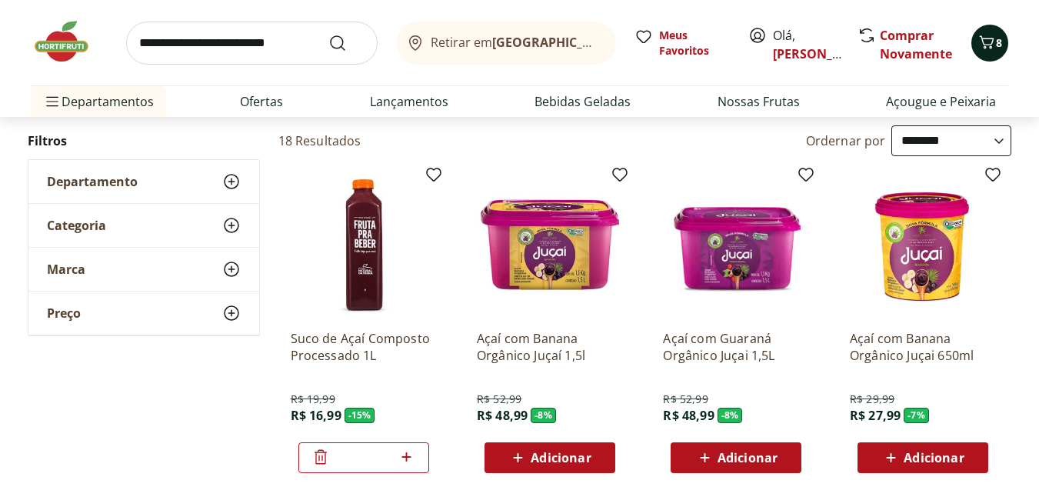
click at [997, 42] on span "8" at bounding box center [999, 42] width 6 height 15
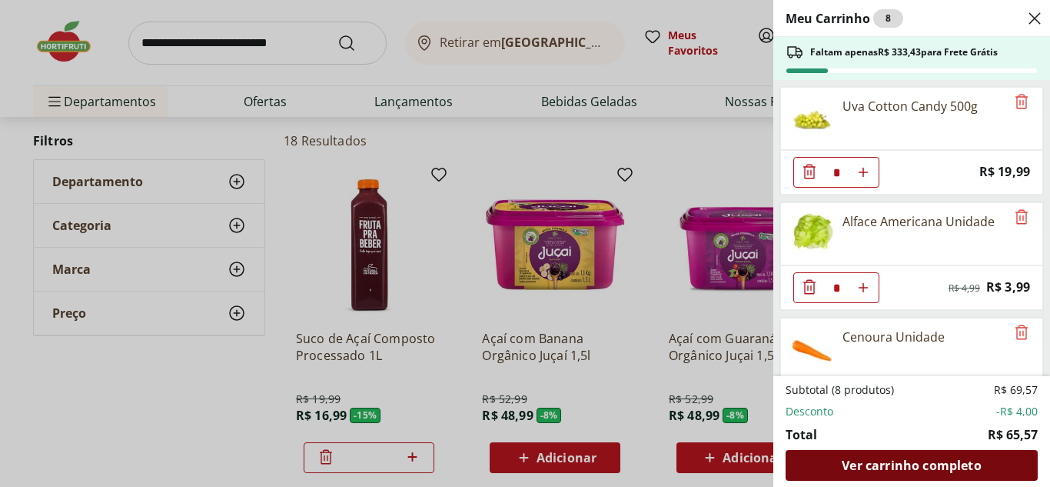
click at [932, 471] on span "Ver carrinho completo" at bounding box center [911, 465] width 139 height 12
